Goal: Book appointment/travel/reservation

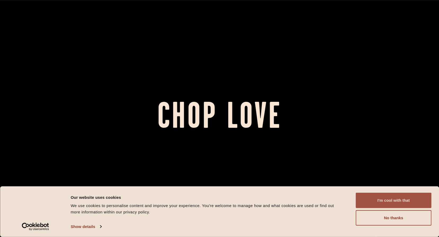
click at [402, 200] on button "I'm cool with that" at bounding box center [393, 199] width 76 height 15
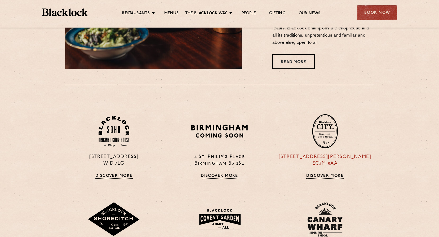
scroll to position [344, 0]
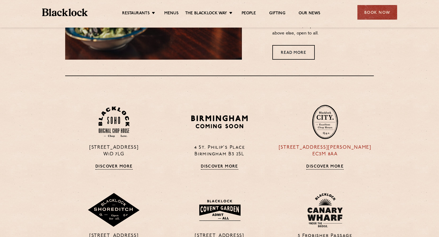
click at [327, 127] on img at bounding box center [325, 122] width 26 height 34
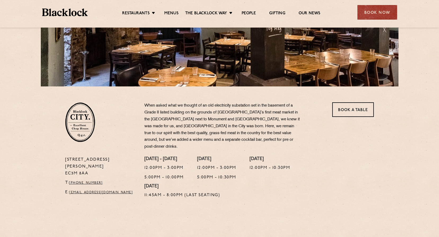
scroll to position [106, 0]
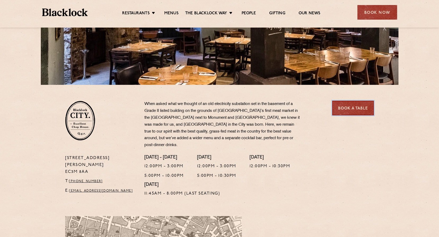
click at [351, 110] on link "Book a Table" at bounding box center [353, 108] width 42 height 15
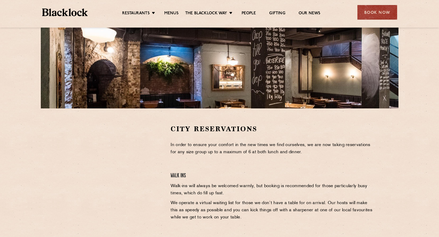
scroll to position [132, 0]
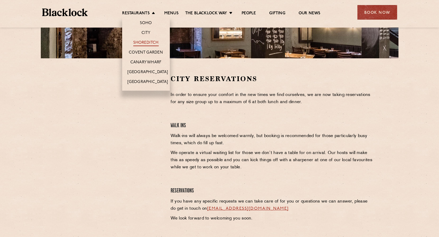
click at [147, 42] on link "Shoreditch" at bounding box center [145, 43] width 25 height 6
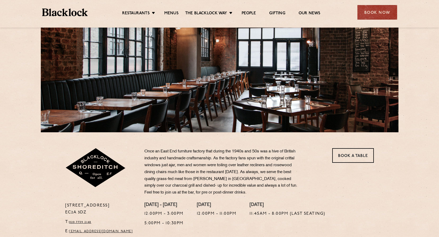
scroll to position [79, 0]
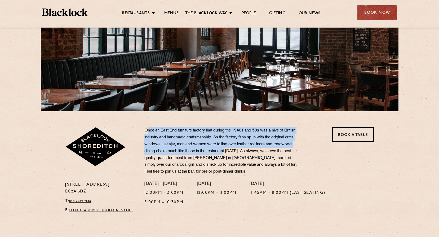
drag, startPoint x: 147, startPoint y: 132, endPoint x: 229, endPoint y: 157, distance: 85.2
click at [229, 156] on p "Once an East End furniture factory that during the 1940s and 50s was a hive of …" at bounding box center [222, 151] width 156 height 48
click at [229, 160] on p "Once an East End furniture factory that during the 1940s and 50s was a hive of …" at bounding box center [222, 151] width 156 height 48
click at [202, 139] on p "Once an East End furniture factory that during the 1940s and 50s was a hive of …" at bounding box center [222, 151] width 156 height 48
drag, startPoint x: 196, startPoint y: 133, endPoint x: 238, endPoint y: 150, distance: 45.9
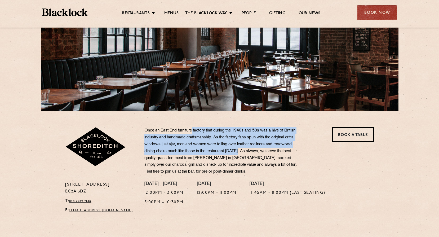
click at [238, 150] on p "Once an East End furniture factory that during the 1940s and 50s was a hive of …" at bounding box center [222, 151] width 156 height 48
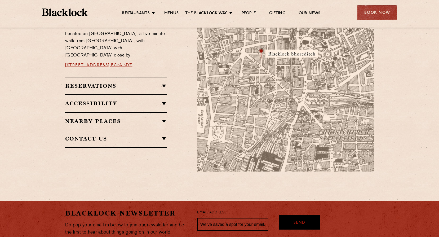
scroll to position [344, 0]
